Goal: Information Seeking & Learning: Learn about a topic

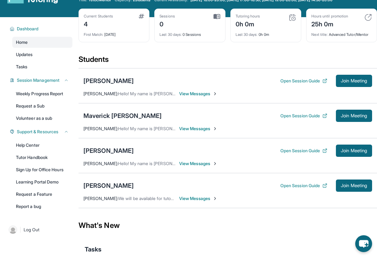
scroll to position [27, 0]
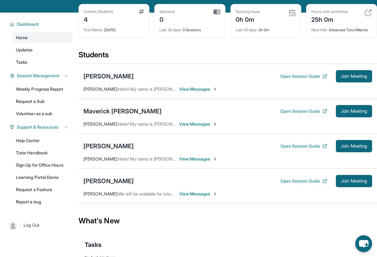
click at [104, 172] on div "[PERSON_NAME] Open Session Guide Join Meeting [PERSON_NAME] : We will be availa…" at bounding box center [227, 185] width 298 height 35
click at [104, 181] on div "[PERSON_NAME]" at bounding box center [108, 181] width 50 height 9
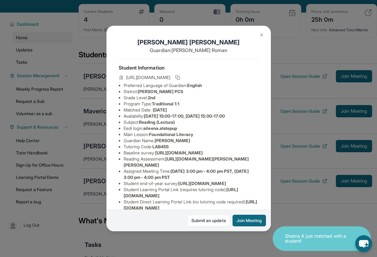
drag, startPoint x: 144, startPoint y: 115, endPoint x: 236, endPoint y: 116, distance: 91.3
click at [236, 116] on li "Availability: [DATE] 15:00-17:00, [DATE] 15:00-17:00" at bounding box center [190, 116] width 135 height 6
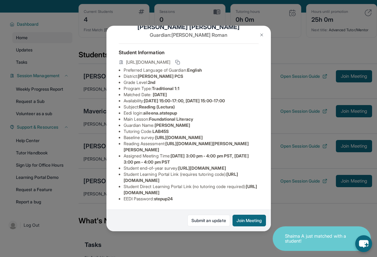
scroll to position [58, 0]
click at [259, 36] on img at bounding box center [261, 34] width 5 height 5
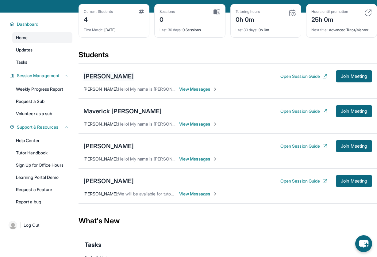
click at [94, 74] on div "[PERSON_NAME]" at bounding box center [108, 76] width 50 height 9
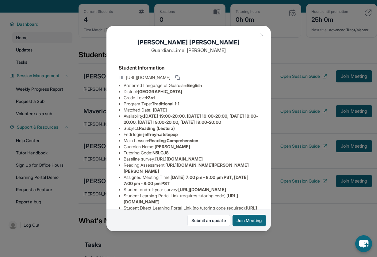
scroll to position [0, 0]
click at [259, 36] on img at bounding box center [261, 34] width 5 height 5
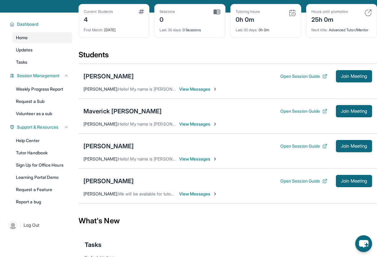
click at [95, 179] on div "[PERSON_NAME]" at bounding box center [108, 181] width 50 height 9
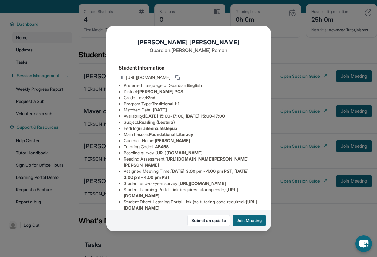
click at [261, 35] on img at bounding box center [261, 34] width 5 height 5
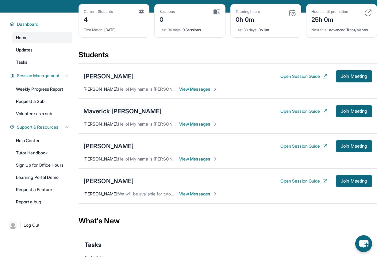
click at [111, 108] on div "Maverick [PERSON_NAME]" at bounding box center [122, 111] width 78 height 9
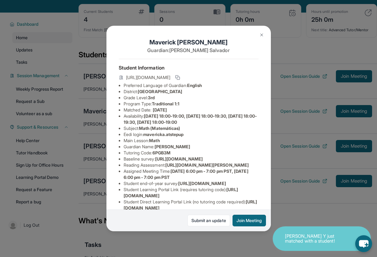
click at [156, 111] on span "[DATE]" at bounding box center [160, 109] width 14 height 5
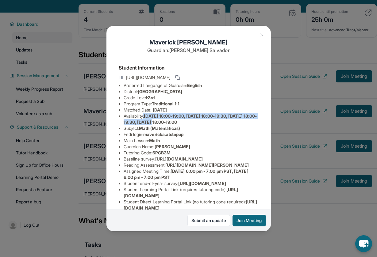
drag, startPoint x: 146, startPoint y: 118, endPoint x: 181, endPoint y: 121, distance: 35.7
click at [181, 121] on li "Availability: [DATE] 18:00-19:00, [DATE] 18:00-19:30, [DATE] 18:00-19:30, [DATE…" at bounding box center [190, 119] width 135 height 12
click at [169, 119] on span "[DATE] 18:00-19:00, [DATE] 18:00-19:30, [DATE] 18:00-19:30, [DATE] 18:00-19:00" at bounding box center [189, 118] width 133 height 11
click at [261, 33] on img at bounding box center [261, 34] width 5 height 5
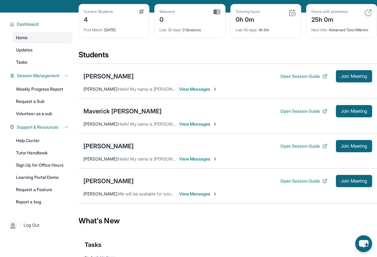
click at [114, 146] on div "[PERSON_NAME]" at bounding box center [108, 146] width 50 height 9
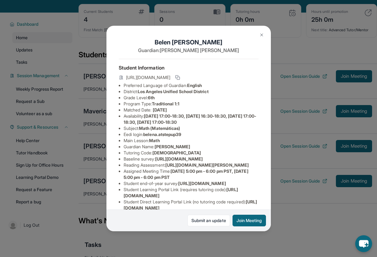
drag, startPoint x: 147, startPoint y: 117, endPoint x: 222, endPoint y: 123, distance: 75.0
click at [222, 123] on li "Availability: [DATE] 17:00-18:30, [DATE] 16:30-18:30, [DATE] 17:00-18:30, [DATE…" at bounding box center [190, 119] width 135 height 12
click at [186, 115] on span "[DATE] 17:00-18:30, [DATE] 16:30-18:30, [DATE] 17:00-18:30, [DATE] 17:00-18:30" at bounding box center [189, 118] width 133 height 11
drag, startPoint x: 156, startPoint y: 115, endPoint x: 233, endPoint y: 117, distance: 77.2
click at [233, 117] on span "[DATE] 17:00-18:30, [DATE] 16:30-18:30, [DATE] 17:00-18:30, [DATE] 17:00-18:30" at bounding box center [189, 118] width 133 height 11
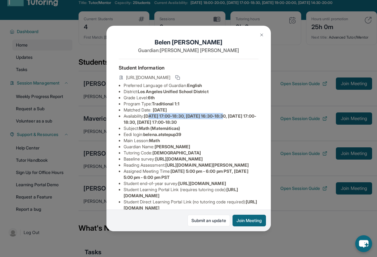
scroll to position [22, 0]
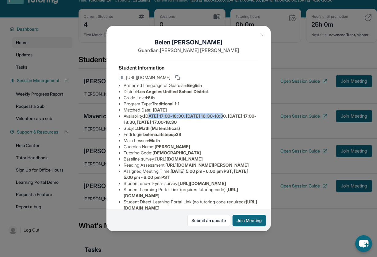
click at [262, 34] on img at bounding box center [261, 34] width 5 height 5
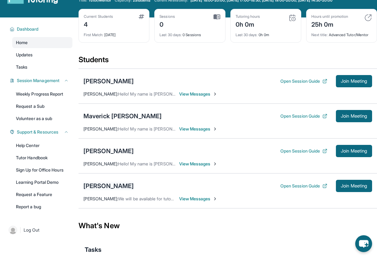
click at [105, 187] on div "[PERSON_NAME]" at bounding box center [108, 186] width 50 height 9
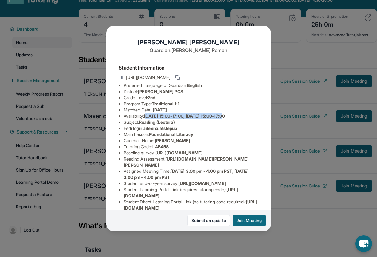
drag, startPoint x: 149, startPoint y: 118, endPoint x: 228, endPoint y: 119, distance: 78.7
click at [228, 119] on li "Availability: [DATE] 15:00-17:00, [DATE] 15:00-17:00" at bounding box center [190, 116] width 135 height 6
click at [263, 33] on img at bounding box center [261, 34] width 5 height 5
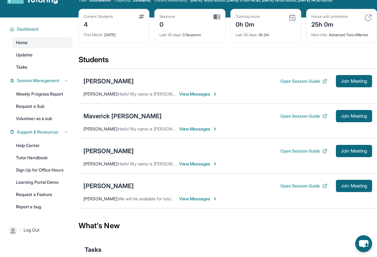
click at [104, 151] on div "[PERSON_NAME]" at bounding box center [108, 151] width 50 height 9
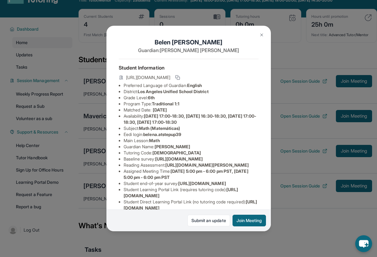
drag, startPoint x: 176, startPoint y: 122, endPoint x: 226, endPoint y: 123, distance: 49.7
click at [226, 123] on li "Availability: [DATE] 17:00-18:30, [DATE] 16:30-18:30, [DATE] 17:00-18:30, [DATE…" at bounding box center [190, 119] width 135 height 12
click at [262, 33] on img at bounding box center [261, 34] width 5 height 5
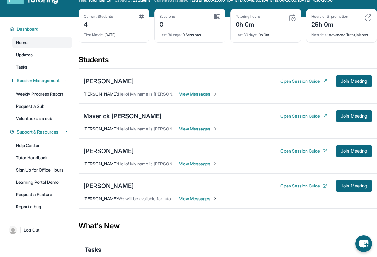
click at [137, 125] on div "Maverick [PERSON_NAME] Open Session Guide Join Meeting [PERSON_NAME] : Hello! M…" at bounding box center [227, 121] width 298 height 35
click at [115, 115] on div "Maverick [PERSON_NAME]" at bounding box center [122, 116] width 78 height 9
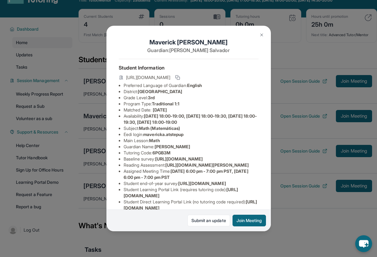
drag, startPoint x: 173, startPoint y: 123, endPoint x: 223, endPoint y: 122, distance: 49.9
click at [223, 122] on li "Availability: [DATE] 18:00-19:00, [DATE] 18:00-19:30, [DATE] 18:00-19:30, [DATE…" at bounding box center [190, 119] width 135 height 12
click at [262, 35] on img at bounding box center [261, 34] width 5 height 5
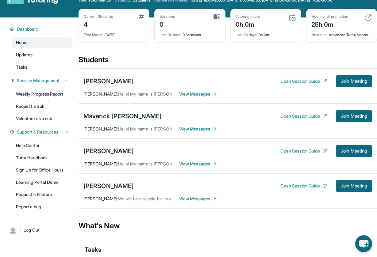
click at [108, 151] on div "[PERSON_NAME]" at bounding box center [108, 151] width 50 height 9
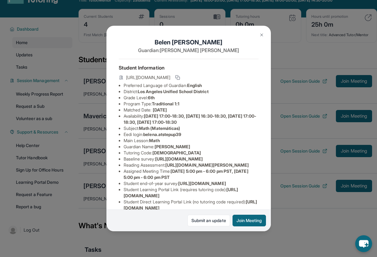
drag, startPoint x: 176, startPoint y: 123, endPoint x: 221, endPoint y: 123, distance: 44.7
click at [221, 123] on li "Availability: [DATE] 17:00-18:30, [DATE] 16:30-18:30, [DATE] 17:00-18:30, [DATE…" at bounding box center [190, 119] width 135 height 12
drag, startPoint x: 220, startPoint y: 124, endPoint x: 188, endPoint y: 120, distance: 32.1
click at [188, 120] on li "Availability: [DATE] 17:00-18:30, [DATE] 16:30-18:30, [DATE] 17:00-18:30, [DATE…" at bounding box center [190, 119] width 135 height 12
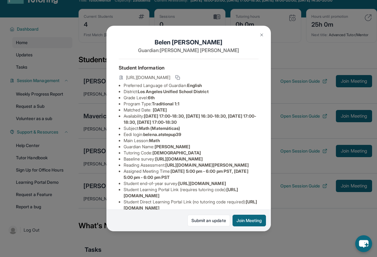
click at [259, 35] on img at bounding box center [261, 34] width 5 height 5
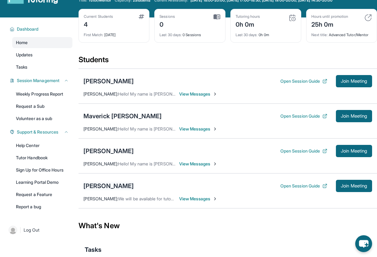
click at [104, 187] on div "[PERSON_NAME]" at bounding box center [108, 186] width 50 height 9
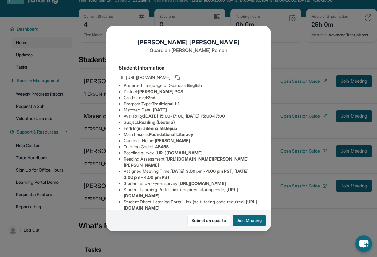
click at [262, 35] on img at bounding box center [261, 34] width 5 height 5
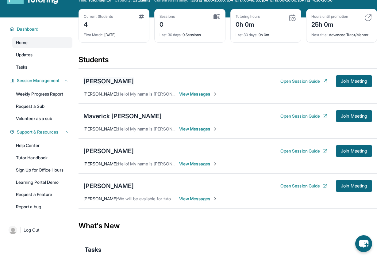
click at [118, 80] on div "[PERSON_NAME]" at bounding box center [108, 81] width 50 height 9
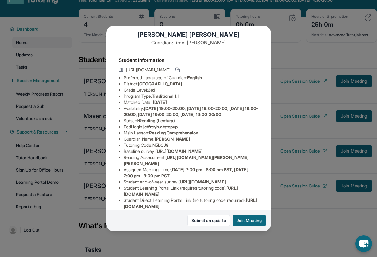
scroll to position [8, 0]
drag, startPoint x: 149, startPoint y: 105, endPoint x: 163, endPoint y: 117, distance: 18.7
click at [163, 117] on li "Availability: [DATE] 19:00-20:00, [DATE] 19:00-20:00, [DATE] 19:00-20:00, [DATE…" at bounding box center [190, 111] width 135 height 12
click at [164, 109] on span "[DATE] 19:00-20:00, [DATE] 19:00-20:00, [DATE] 19:00-20:00, [DATE] 19:00-20:00,…" at bounding box center [190, 110] width 134 height 11
drag, startPoint x: 157, startPoint y: 108, endPoint x: 166, endPoint y: 118, distance: 13.9
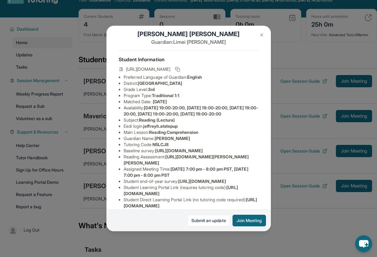
click at [166, 117] on li "Availability: [DATE] 19:00-20:00, [DATE] 19:00-20:00, [DATE] 19:00-20:00, [DATE…" at bounding box center [190, 111] width 135 height 12
click at [177, 115] on span "[DATE] 19:00-20:00, [DATE] 19:00-20:00, [DATE] 19:00-20:00, [DATE] 19:00-20:00,…" at bounding box center [190, 110] width 134 height 11
drag, startPoint x: 176, startPoint y: 119, endPoint x: 153, endPoint y: 105, distance: 27.3
click at [153, 105] on li "Availability: [DATE] 19:00-20:00, [DATE] 19:00-20:00, [DATE] 19:00-20:00, [DATE…" at bounding box center [190, 111] width 135 height 12
click at [151, 123] on li "Subject : Reading (Lectura)" at bounding box center [190, 120] width 135 height 6
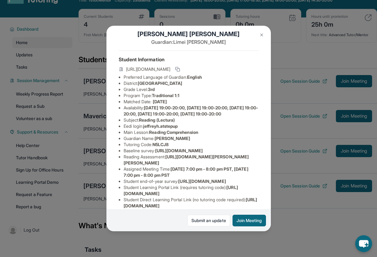
drag, startPoint x: 146, startPoint y: 122, endPoint x: 148, endPoint y: 108, distance: 14.2
click at [148, 108] on li "Availability: [DATE] 19:00-20:00, [DATE] 19:00-20:00, [DATE] 19:00-20:00, [DATE…" at bounding box center [190, 111] width 135 height 12
click at [156, 123] on span "Reading (Lectura)" at bounding box center [157, 119] width 36 height 5
drag, startPoint x: 152, startPoint y: 121, endPoint x: 148, endPoint y: 106, distance: 15.3
click at [148, 106] on li "Availability: [DATE] 19:00-20:00, [DATE] 19:00-20:00, [DATE] 19:00-20:00, [DATE…" at bounding box center [190, 111] width 135 height 12
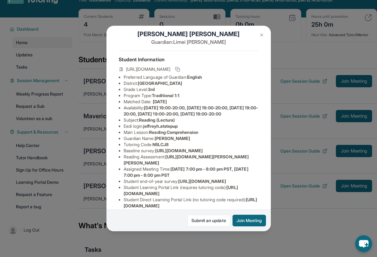
click at [148, 106] on span "[DATE] 19:00-20:00, [DATE] 19:00-20:00, [DATE] 19:00-20:00, [DATE] 19:00-20:00,…" at bounding box center [190, 110] width 134 height 11
drag, startPoint x: 148, startPoint y: 106, endPoint x: 164, endPoint y: 123, distance: 23.6
click at [164, 117] on li "Availability: [DATE] 19:00-20:00, [DATE] 19:00-20:00, [DATE] 19:00-20:00, [DATE…" at bounding box center [190, 111] width 135 height 12
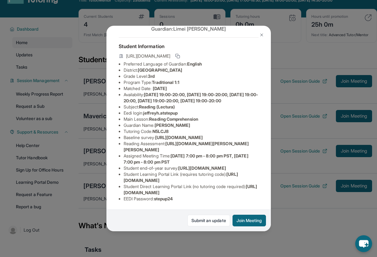
scroll to position [38, 0]
click at [212, 104] on li "Subject : Reading (Lectura)" at bounding box center [190, 107] width 135 height 6
drag, startPoint x: 215, startPoint y: 96, endPoint x: 229, endPoint y: 83, distance: 18.6
click at [229, 83] on ul "Preferred Language of Guardian: English District: [GEOGRAPHIC_DATA] Unified Sch…" at bounding box center [189, 131] width 140 height 141
click at [259, 32] on button at bounding box center [261, 35] width 12 height 12
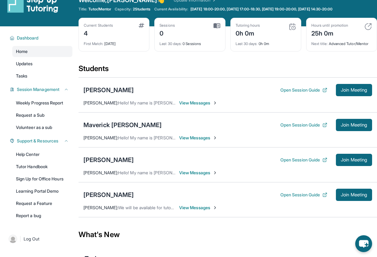
scroll to position [9, 0]
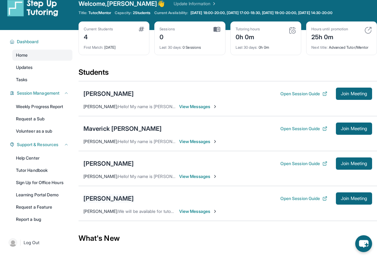
click at [97, 199] on div "[PERSON_NAME]" at bounding box center [108, 198] width 50 height 9
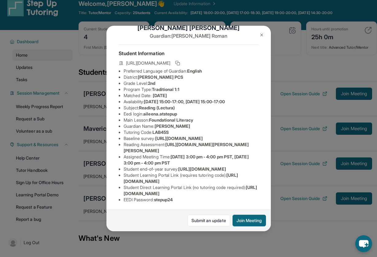
scroll to position [13, 0]
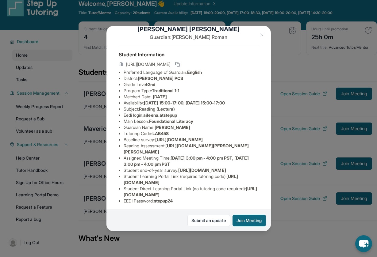
drag, startPoint x: 148, startPoint y: 101, endPoint x: 250, endPoint y: 107, distance: 102.2
click at [250, 107] on ul "Preferred Language of Guardian: English District: [PERSON_NAME] PCS Grade Level…" at bounding box center [189, 136] width 140 height 135
click at [240, 100] on li "Availability: [DATE] 15:00-17:00, [DATE] 15:00-17:00" at bounding box center [190, 103] width 135 height 6
drag, startPoint x: 242, startPoint y: 103, endPoint x: 221, endPoint y: 96, distance: 21.9
click at [221, 96] on ul "Preferred Language of Guardian: English District: [PERSON_NAME] PCS Grade Level…" at bounding box center [189, 136] width 140 height 135
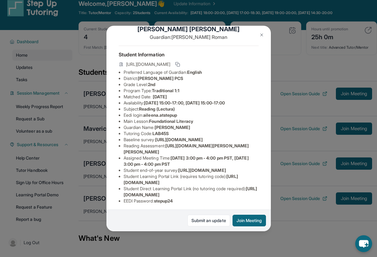
click at [221, 96] on li "Matched Date: [DATE]" at bounding box center [190, 97] width 135 height 6
click at [262, 36] on img at bounding box center [261, 34] width 5 height 5
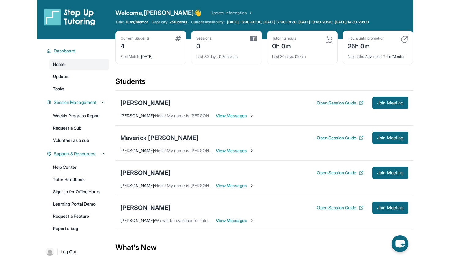
scroll to position [0, 0]
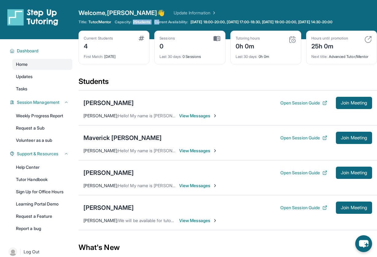
drag, startPoint x: 133, startPoint y: 22, endPoint x: 162, endPoint y: 23, distance: 29.1
click at [163, 23] on div "Title: Tutor/Mentor Capacity: 2 Students Current Availability: [DATE] 18:00-20:…" at bounding box center [227, 22] width 298 height 5
click at [308, 23] on span "[DATE] 18:00-20:00, [DATE] 17:00-18:30, [DATE] 19:00-20:00, [DATE] 14:30-20:00" at bounding box center [261, 22] width 142 height 5
click at [96, 174] on div "[PERSON_NAME]" at bounding box center [108, 172] width 50 height 9
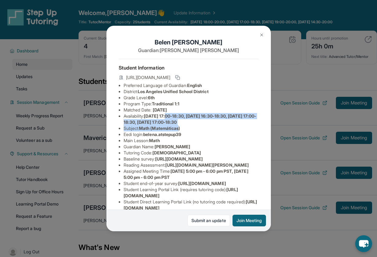
drag, startPoint x: 172, startPoint y: 115, endPoint x: 180, endPoint y: 128, distance: 14.9
click at [181, 128] on ul "Preferred Language of Guardian: English District: [GEOGRAPHIC_DATA] Unified Sch…" at bounding box center [189, 149] width 140 height 135
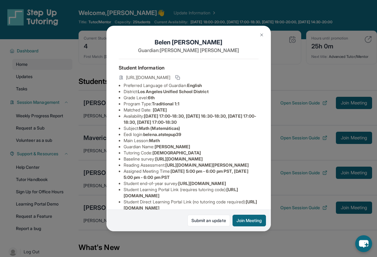
click at [187, 123] on span "[DATE] 17:00-18:30, [DATE] 16:30-18:30, [DATE] 17:00-18:30, [DATE] 17:00-18:30" at bounding box center [189, 118] width 133 height 11
drag, startPoint x: 191, startPoint y: 115, endPoint x: 237, endPoint y: 116, distance: 45.7
click at [237, 116] on span "[DATE] 17:00-18:30, [DATE] 16:30-18:30, [DATE] 17:00-18:30, [DATE] 17:00-18:30" at bounding box center [189, 118] width 133 height 11
click at [259, 38] on button at bounding box center [261, 35] width 12 height 12
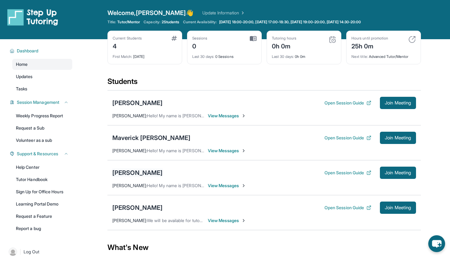
click at [139, 172] on div "[PERSON_NAME]" at bounding box center [137, 172] width 50 height 9
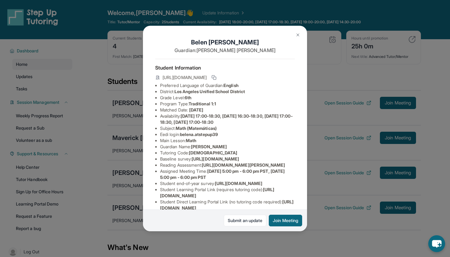
drag, startPoint x: 226, startPoint y: 122, endPoint x: 274, endPoint y: 121, distance: 47.5
click at [274, 121] on li "Availability: [DATE] 17:00-18:30, [DATE] 16:30-18:30, [DATE] 17:00-18:30, [DATE…" at bounding box center [227, 119] width 135 height 12
click at [296, 33] on img at bounding box center [298, 34] width 5 height 5
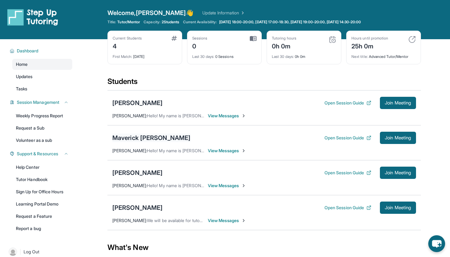
click at [146, 138] on div "Maverick [PERSON_NAME]" at bounding box center [151, 138] width 78 height 9
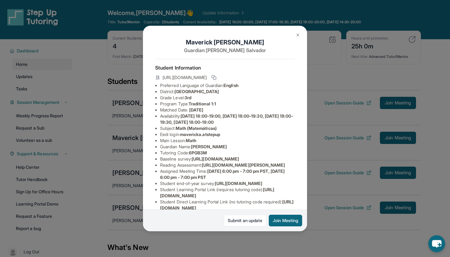
drag, startPoint x: 211, startPoint y: 120, endPoint x: 255, endPoint y: 124, distance: 44.6
click at [256, 124] on li "Availability: [DATE] 18:00-19:00, [DATE] 18:00-19:30, [DATE] 18:00-19:30, [DATE…" at bounding box center [227, 119] width 135 height 12
click at [299, 31] on button at bounding box center [298, 35] width 12 height 12
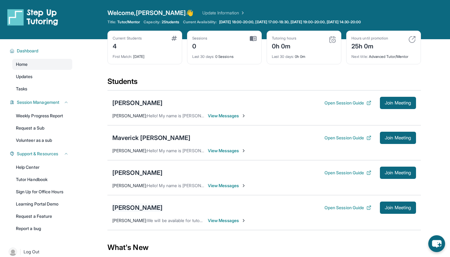
click at [125, 209] on div "[PERSON_NAME]" at bounding box center [137, 207] width 50 height 9
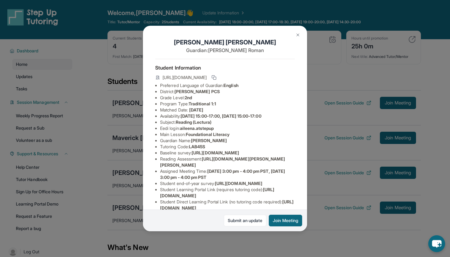
click at [299, 37] on img at bounding box center [298, 34] width 5 height 5
